Goal: Complete application form

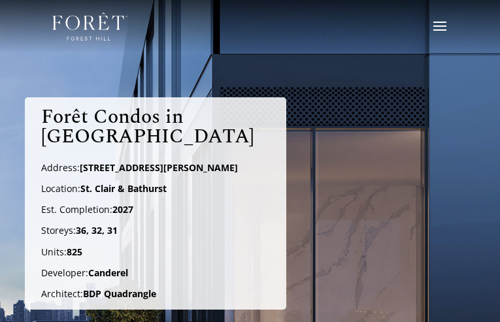
type input "PizsIgMFFL"
type input "fqGivwGdiEHnm"
type input "[EMAIL_ADDRESS][DOMAIN_NAME]"
type input "gFByLAadKRguAN"
radio input "true"
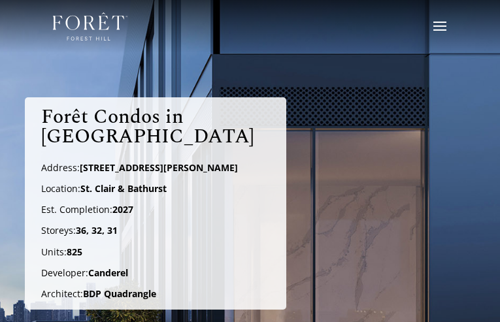
radio input "true"
checkbox input "true"
checkbox input "false"
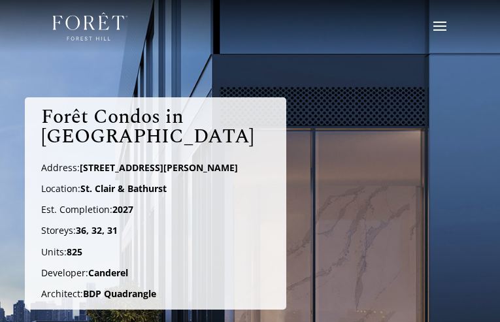
type input "HnxEKjQviKddQtu"
checkbox input "true"
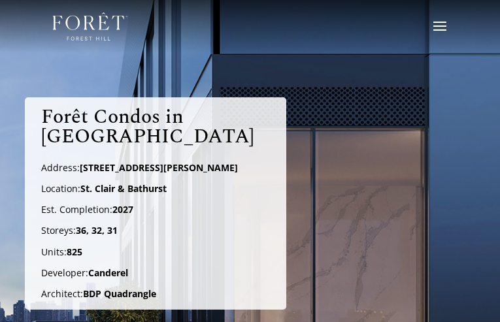
checkbox input "true"
type input "cGfOpMjDvAAoWGO"
checkbox input "false"
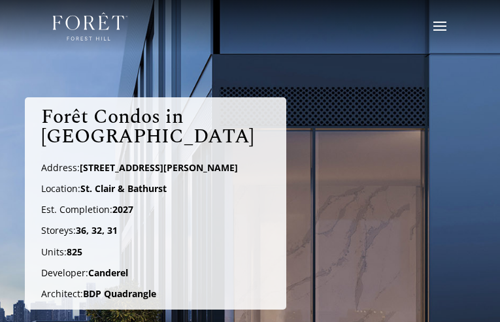
checkbox input "false"
